Goal: Task Accomplishment & Management: Complete application form

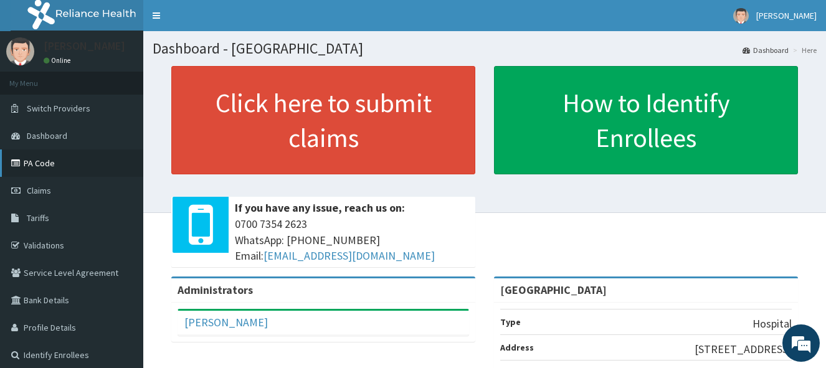
click at [84, 166] on link "PA Code" at bounding box center [71, 162] width 143 height 27
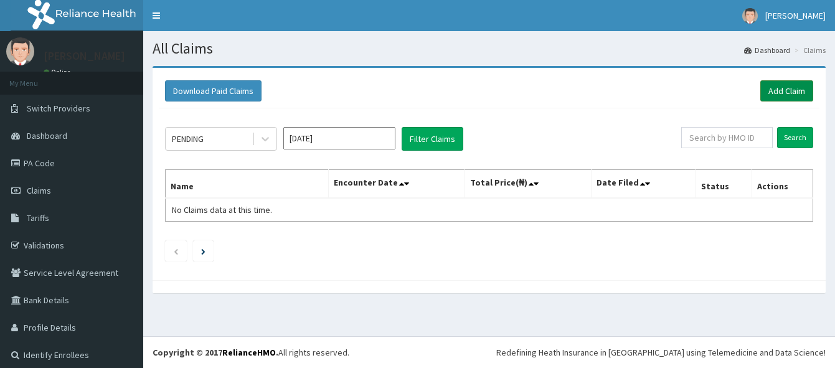
click at [788, 88] on link "Add Claim" at bounding box center [786, 90] width 53 height 21
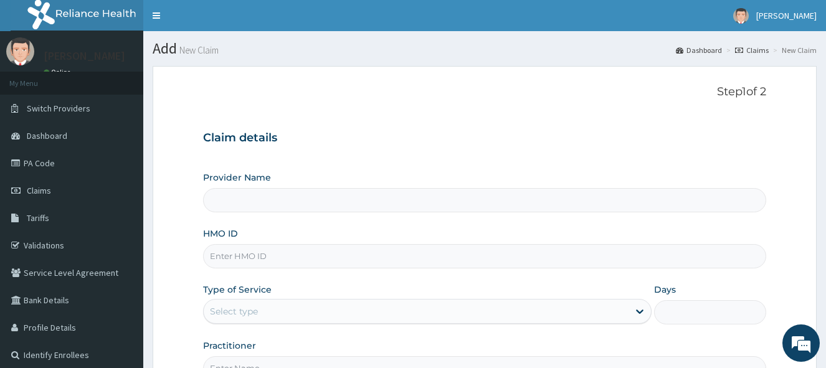
type input "LADE HOSPITAL"
click at [388, 258] on input "HMO ID" at bounding box center [484, 256] width 563 height 24
click at [45, 167] on link "PA Code" at bounding box center [71, 162] width 143 height 27
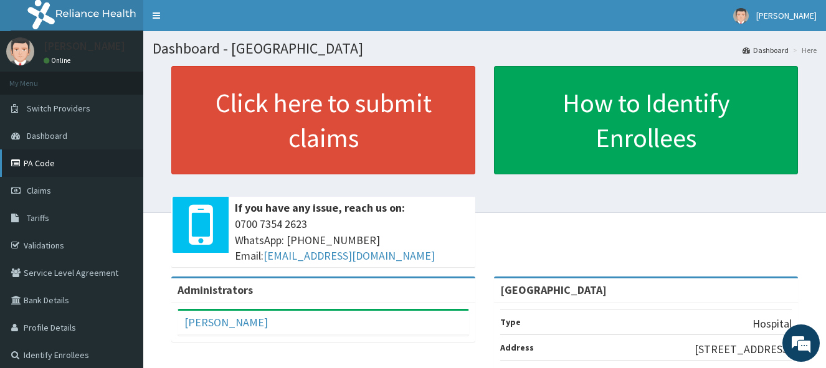
click at [57, 156] on link "PA Code" at bounding box center [71, 162] width 143 height 27
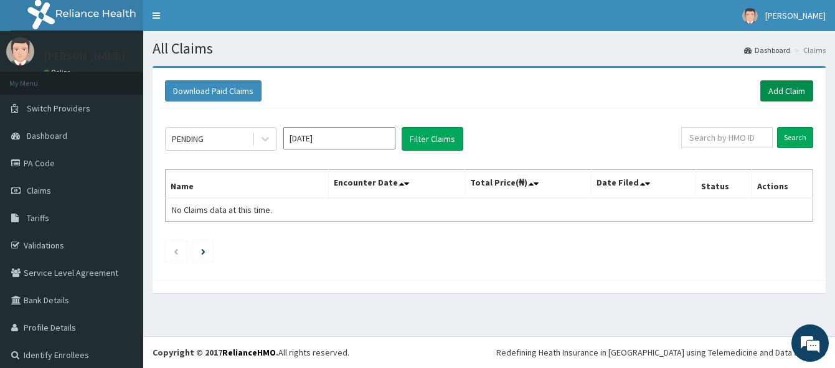
click at [784, 95] on link "Add Claim" at bounding box center [786, 90] width 53 height 21
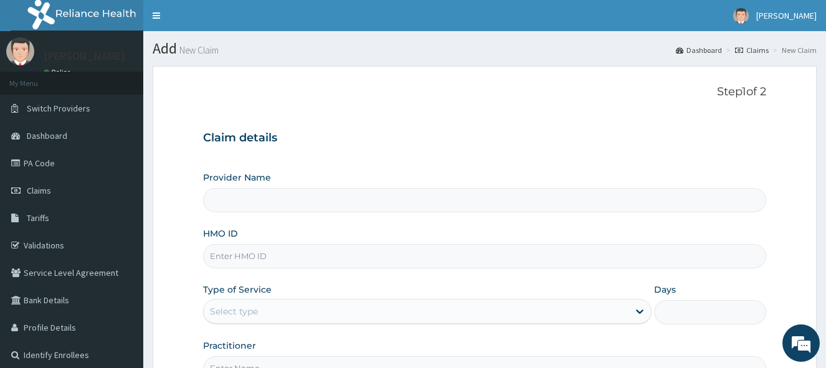
type input "[GEOGRAPHIC_DATA]"
type input "anl/10039"
click at [60, 162] on link "PA Code" at bounding box center [71, 162] width 143 height 27
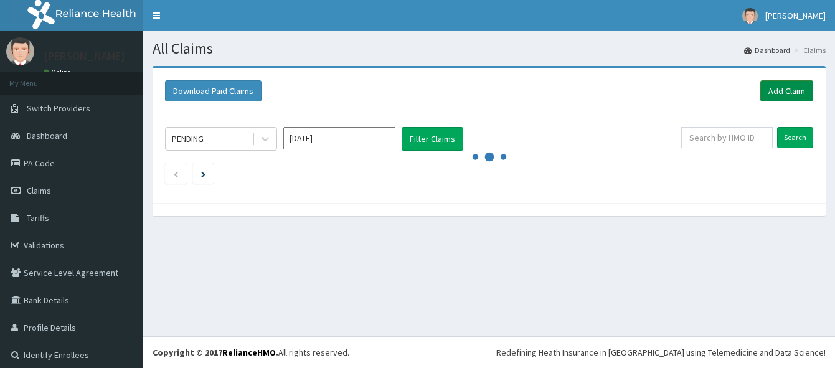
click at [779, 93] on link "Add Claim" at bounding box center [786, 90] width 53 height 21
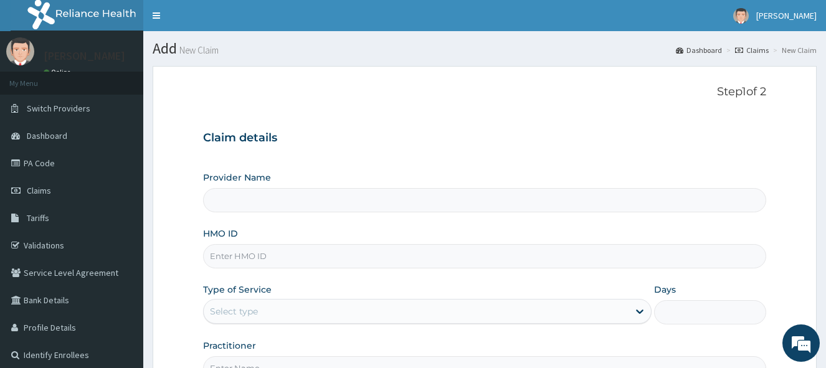
click at [638, 261] on input "HMO ID" at bounding box center [484, 256] width 563 height 24
type input "a"
type input "LADE HOSPITAL"
type input "ANL/10039/A"
click at [336, 315] on div "Select type" at bounding box center [416, 311] width 425 height 20
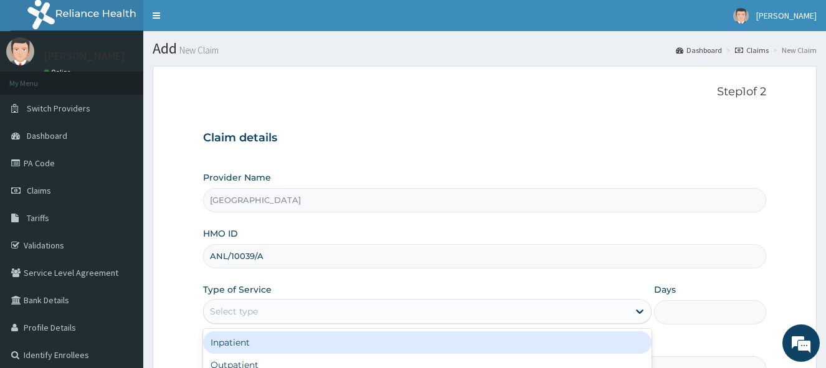
click at [344, 342] on div "Inpatient" at bounding box center [427, 342] width 448 height 22
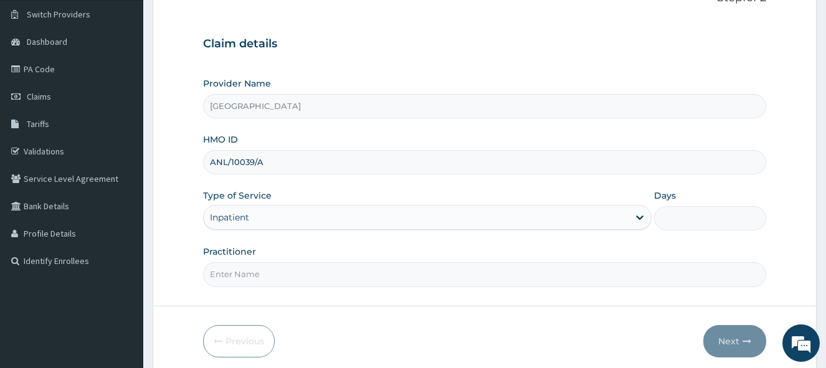
scroll to position [102, 0]
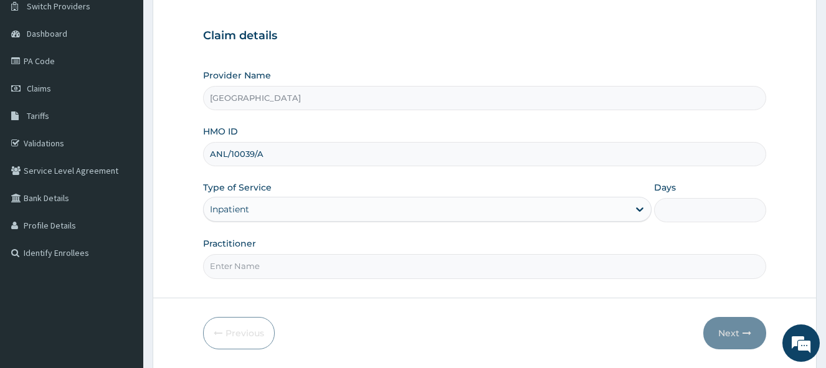
click at [565, 233] on div "Provider Name LADE HOSPITAL HMO ID ANL/10039/A Type of Service option Inpatient…" at bounding box center [484, 173] width 563 height 209
click at [575, 215] on div "Inpatient" at bounding box center [416, 209] width 425 height 20
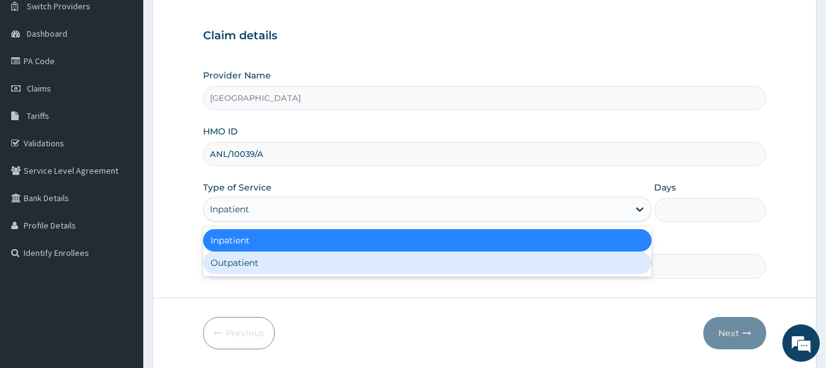
click at [482, 269] on div "Outpatient" at bounding box center [427, 263] width 448 height 22
type input "1"
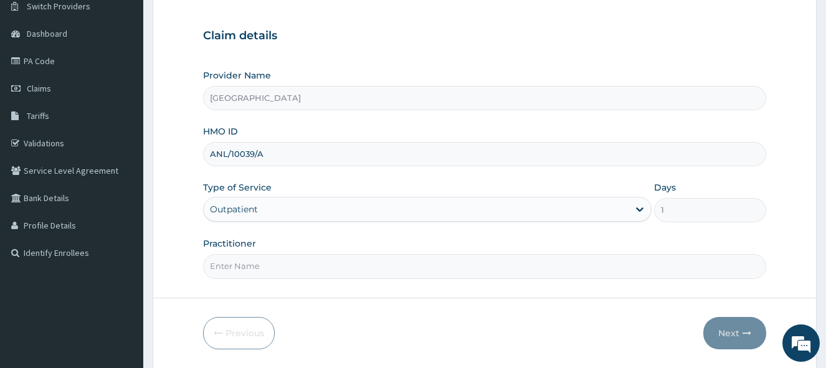
click at [482, 269] on input "Practitioner" at bounding box center [484, 266] width 563 height 24
type input "Dr Onafujabi"
click at [733, 329] on button "Next" at bounding box center [734, 333] width 63 height 32
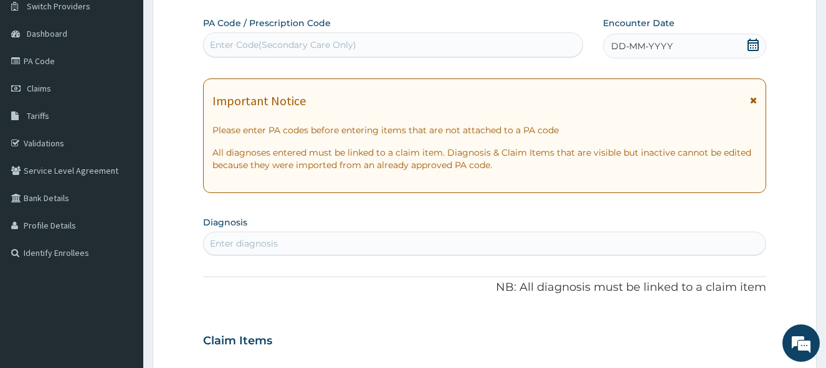
click at [746, 49] on div "DD-MM-YYYY" at bounding box center [684, 46] width 163 height 25
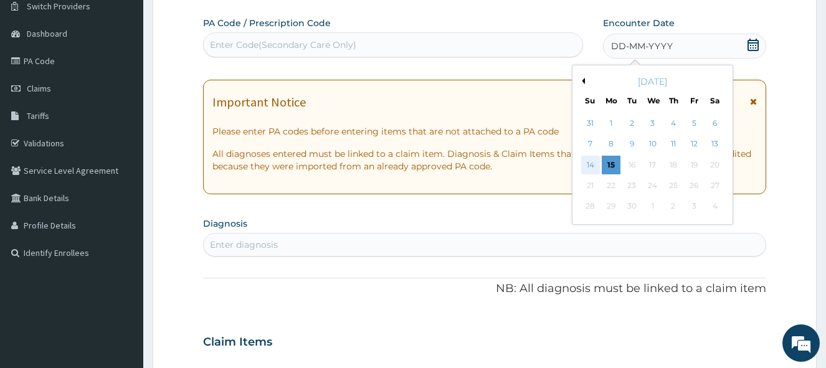
click at [595, 162] on div "14" at bounding box center [590, 165] width 19 height 19
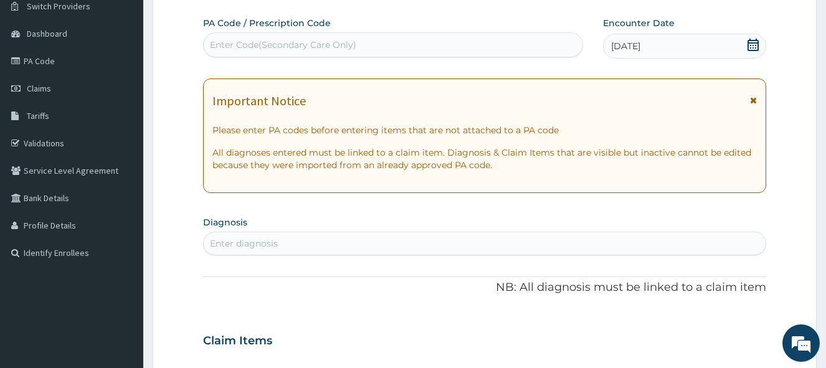
click at [477, 37] on div "Enter Code(Secondary Care Only)" at bounding box center [393, 45] width 379 height 20
paste input "PA/739108"
type input "PA/739108"
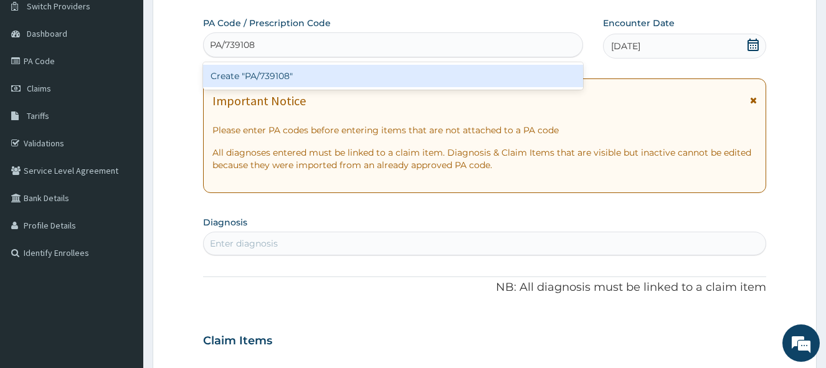
click at [275, 75] on div "Create "PA/739108"" at bounding box center [393, 76] width 380 height 22
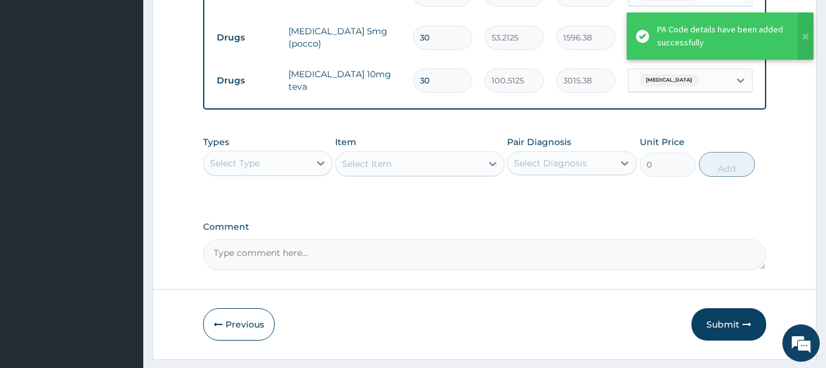
scroll to position [566, 0]
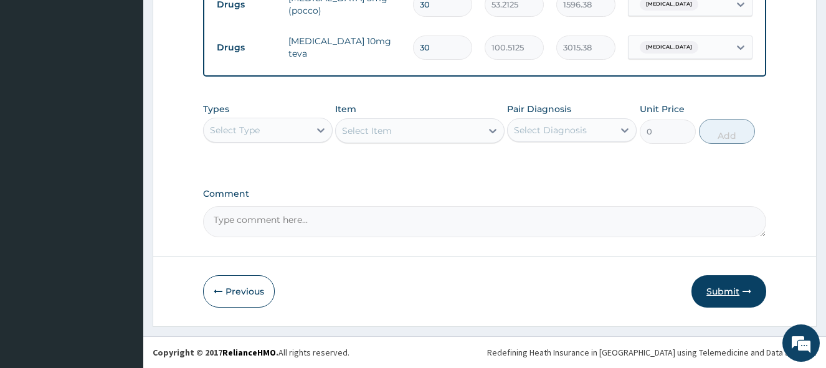
click at [727, 290] on button "Submit" at bounding box center [728, 291] width 75 height 32
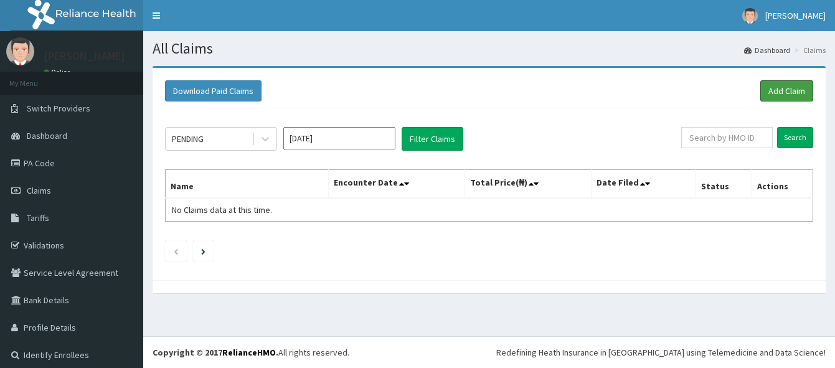
click at [760, 88] on link "Add Claim" at bounding box center [786, 90] width 53 height 21
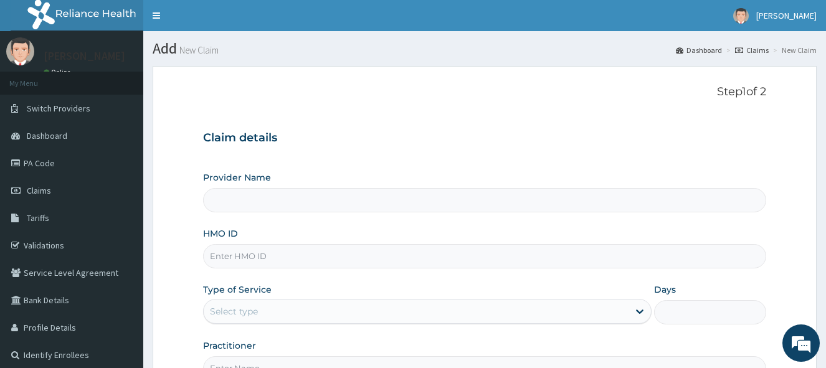
click at [332, 253] on input "HMO ID" at bounding box center [484, 256] width 563 height 24
type input "[GEOGRAPHIC_DATA]"
type input "RCP/10002/A"
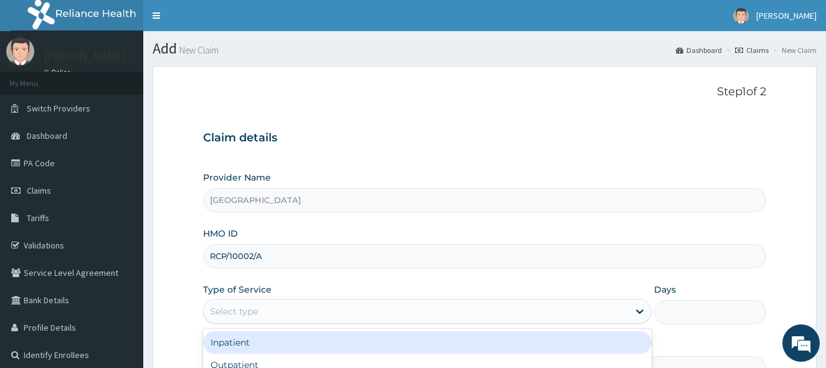
click at [309, 307] on div "Select type" at bounding box center [416, 311] width 425 height 20
click at [307, 337] on div "Inpatient" at bounding box center [427, 342] width 448 height 22
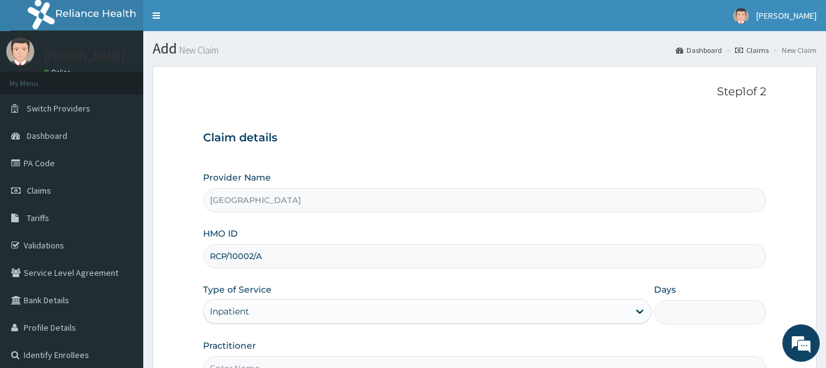
click at [336, 316] on div "Inpatient" at bounding box center [416, 311] width 425 height 20
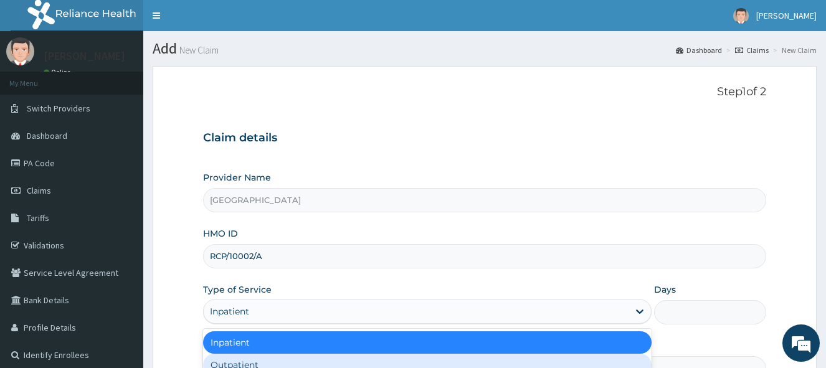
click at [318, 359] on div "Outpatient" at bounding box center [427, 365] width 448 height 22
type input "1"
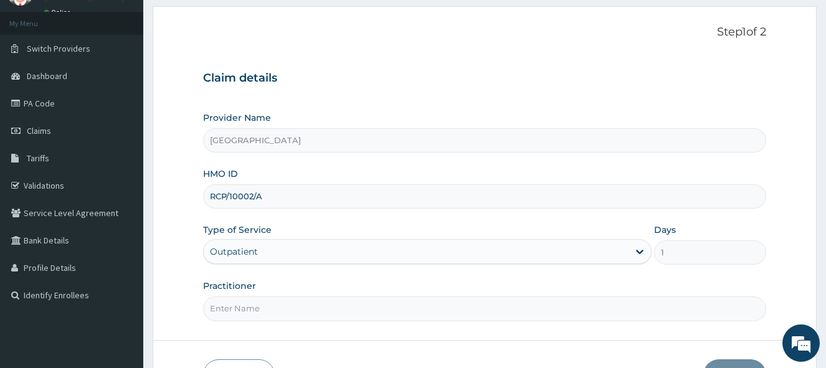
scroll to position [144, 0]
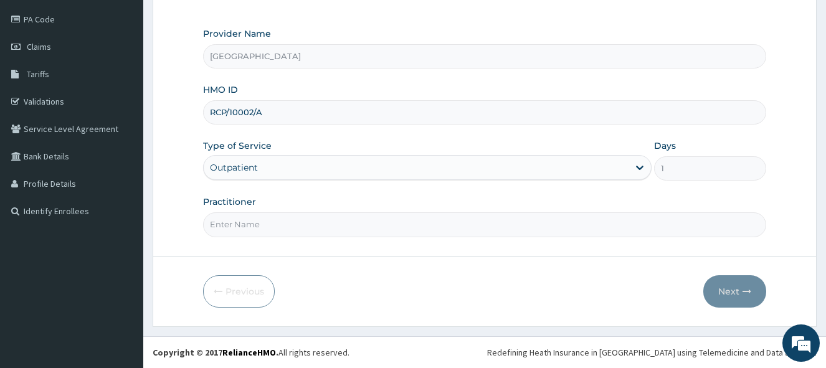
click at [449, 231] on input "Practitioner" at bounding box center [484, 224] width 563 height 24
type input "Dr [PERSON_NAME]"
click at [737, 289] on button "Next" at bounding box center [734, 291] width 63 height 32
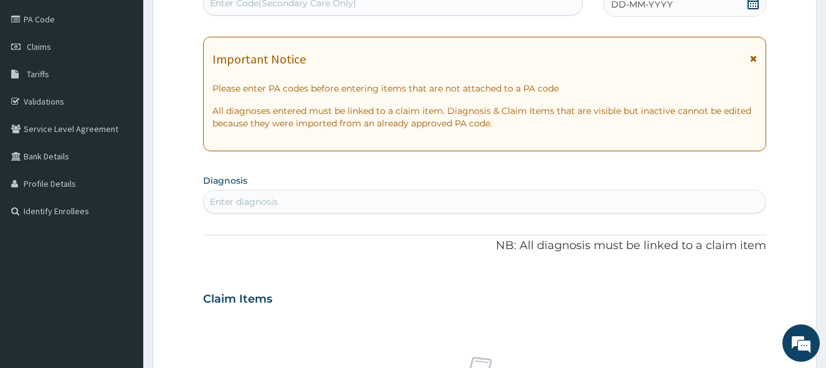
scroll to position [141, 0]
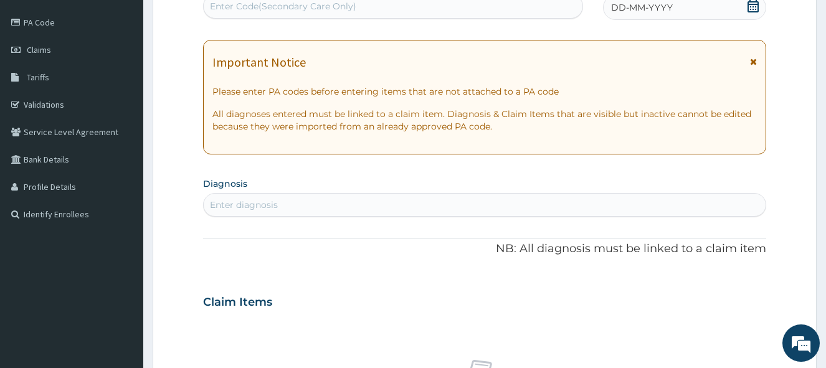
click at [548, 3] on div "Enter Code(Secondary Care Only)" at bounding box center [393, 6] width 379 height 20
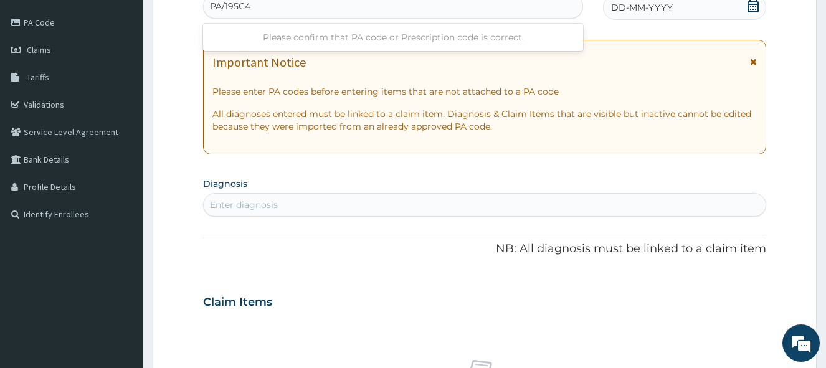
type input "PA/195C4D"
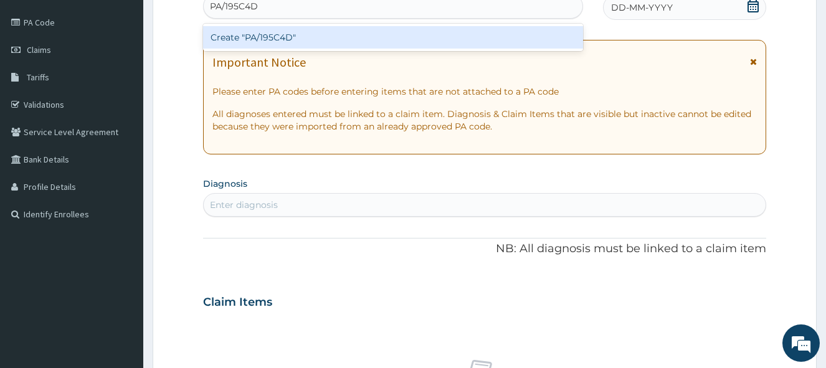
click at [491, 37] on div "Create "PA/195C4D"" at bounding box center [393, 37] width 380 height 22
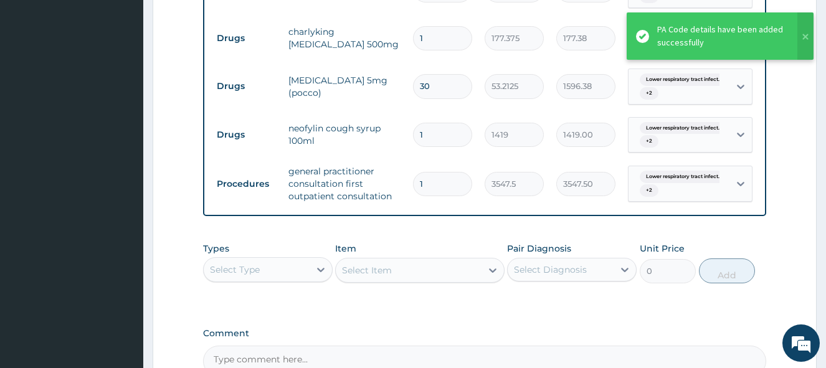
scroll to position [728, 0]
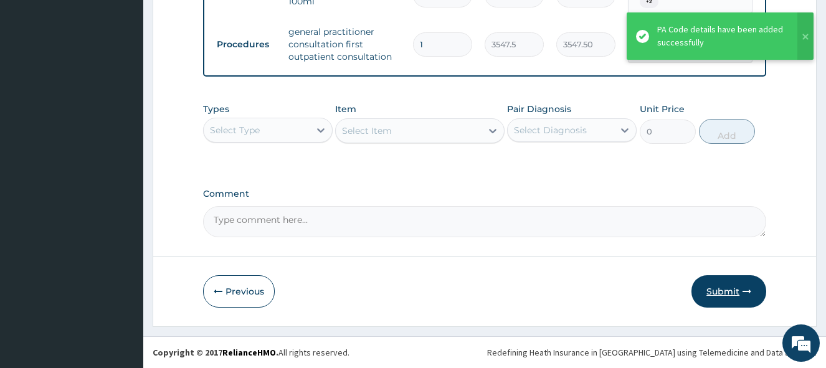
click at [735, 292] on button "Submit" at bounding box center [728, 291] width 75 height 32
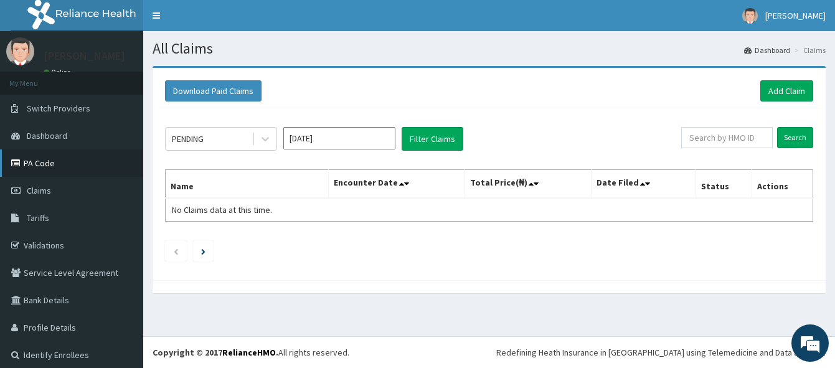
click at [43, 161] on link "PA Code" at bounding box center [71, 162] width 143 height 27
click at [785, 90] on link "Add Claim" at bounding box center [786, 90] width 53 height 21
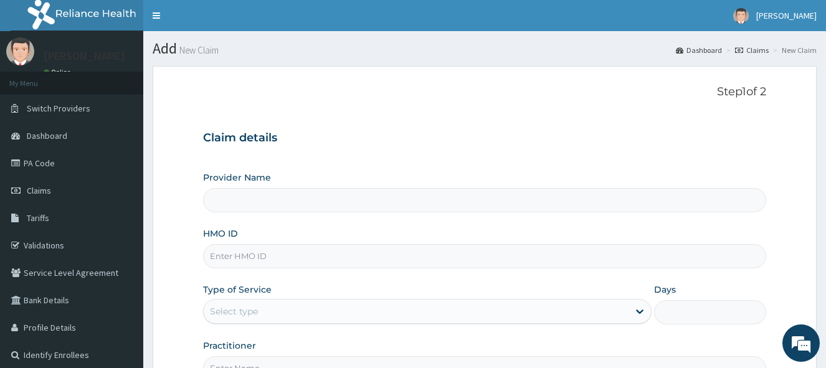
click at [336, 252] on input "HMO ID" at bounding box center [484, 256] width 563 height 24
type input "[GEOGRAPHIC_DATA]"
type input "RCP/10002/C"
click at [317, 306] on div "Select type" at bounding box center [416, 311] width 425 height 20
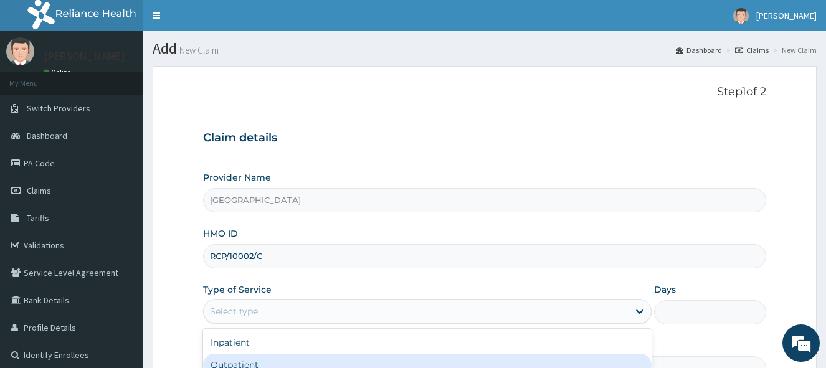
click at [289, 360] on div "Outpatient" at bounding box center [427, 365] width 448 height 22
type input "1"
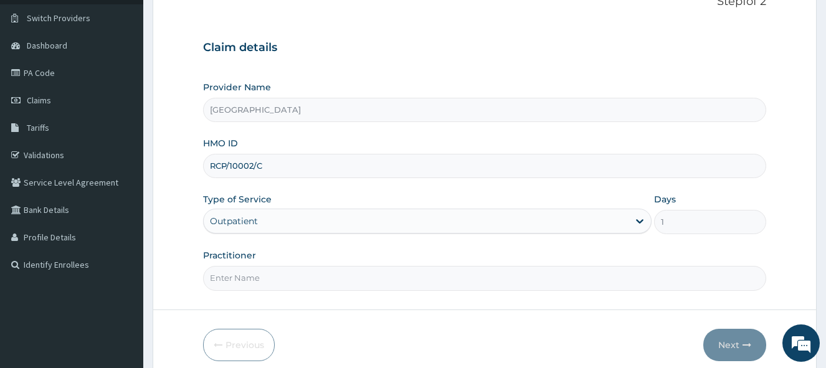
scroll to position [93, 0]
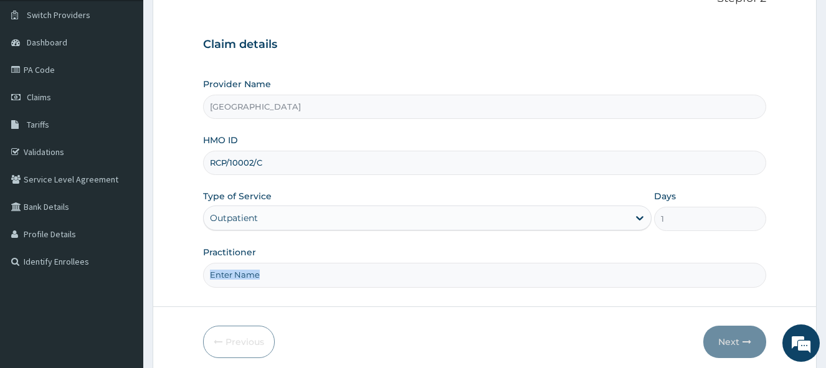
drag, startPoint x: 696, startPoint y: 289, endPoint x: 699, endPoint y: 279, distance: 10.4
click at [699, 279] on form "Step 1 of 2 Claim details Provider Name LADE HOSPITAL HMO ID RCP/10002/C Type o…" at bounding box center [485, 175] width 664 height 404
click at [699, 279] on input "Practitioner" at bounding box center [484, 275] width 563 height 24
type input "Dr [PERSON_NAME]"
click at [729, 346] on button "Next" at bounding box center [734, 342] width 63 height 32
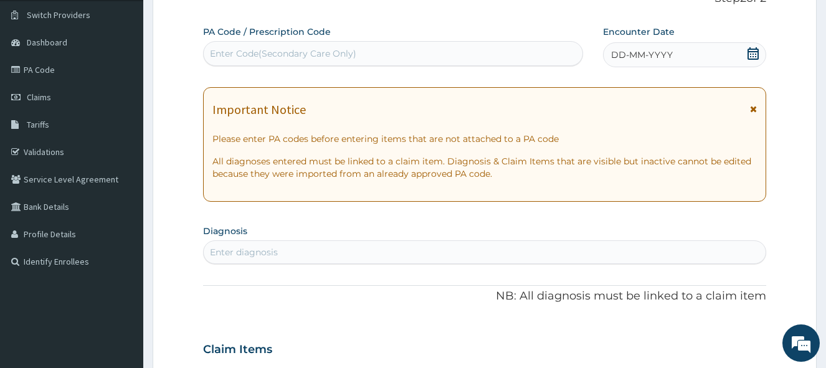
click at [514, 54] on div "Enter Code(Secondary Care Only)" at bounding box center [393, 54] width 379 height 20
paste input "PA/40E4D8"
type input "PA/40E4D8"
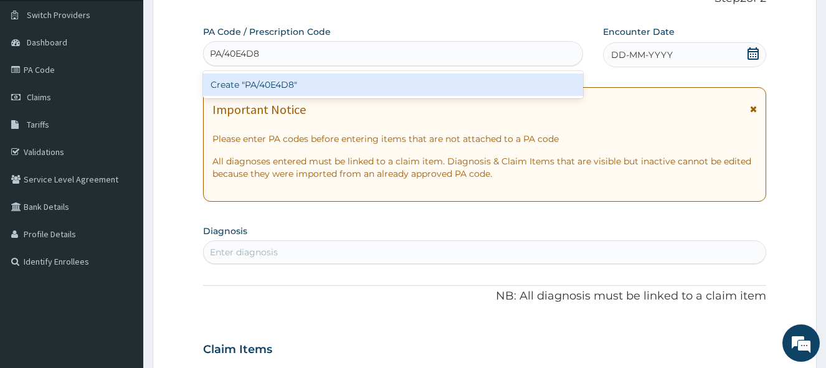
click at [260, 85] on div "Create "PA/40E4D8"" at bounding box center [393, 84] width 380 height 22
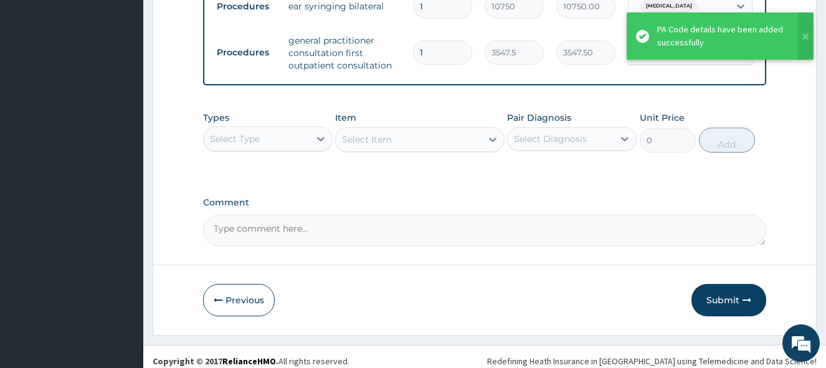
scroll to position [530, 0]
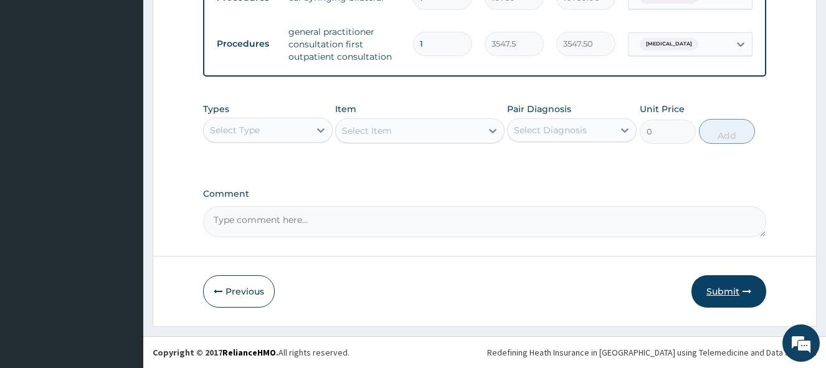
click at [734, 288] on button "Submit" at bounding box center [728, 291] width 75 height 32
